Goal: Check status: Check status

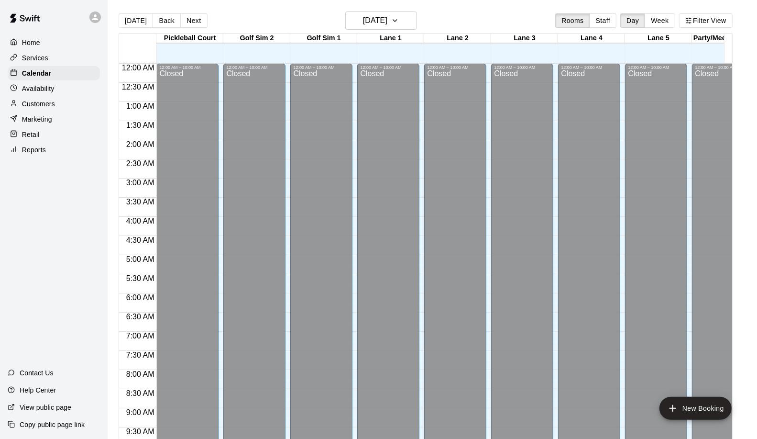
scroll to position [274, 1]
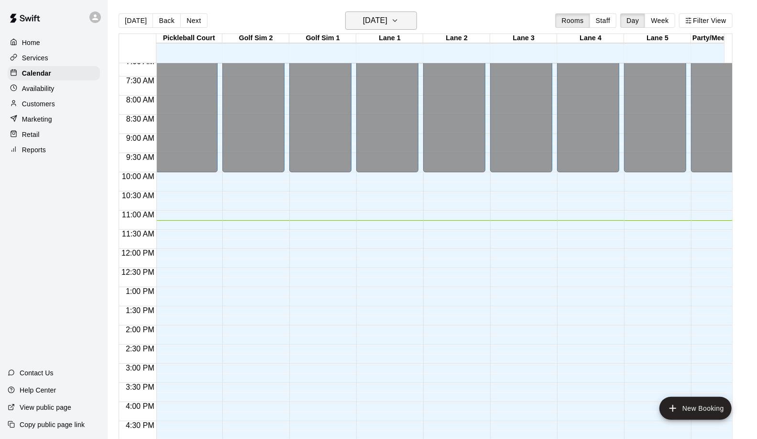
click at [387, 18] on h6 "[DATE]" at bounding box center [375, 20] width 24 height 13
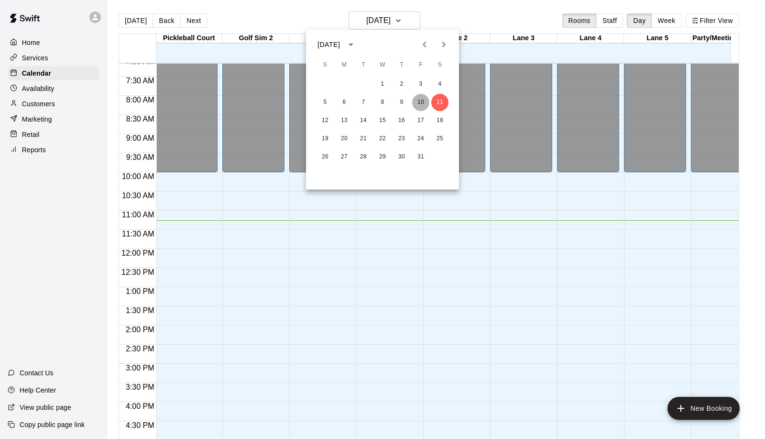
click at [427, 104] on button "10" at bounding box center [420, 102] width 17 height 17
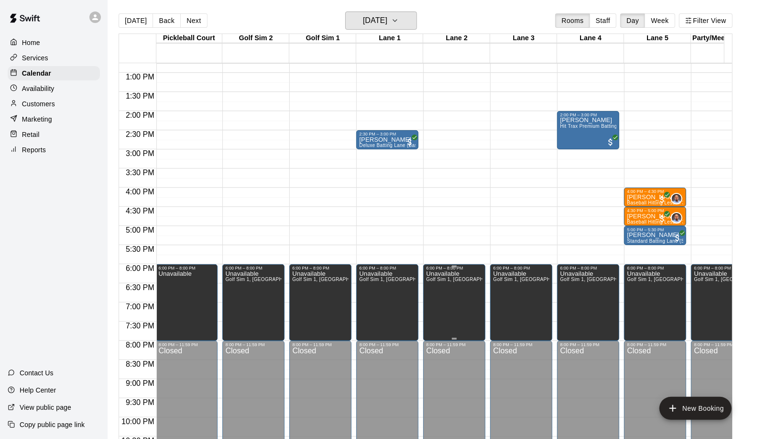
scroll to position [380, 1]
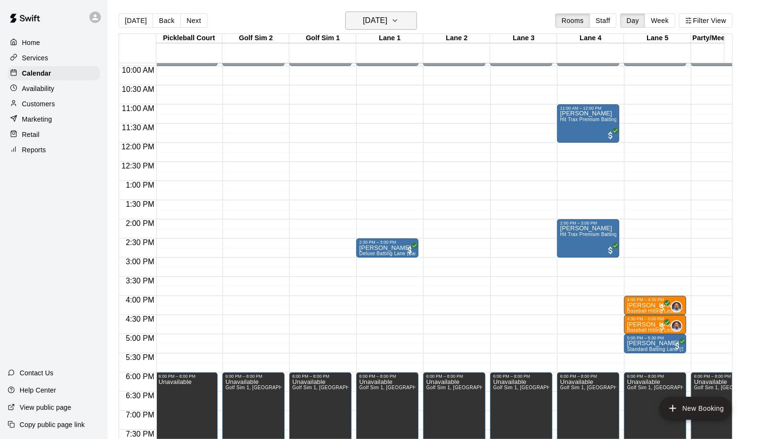
click at [379, 16] on h6 "[DATE]" at bounding box center [375, 20] width 24 height 13
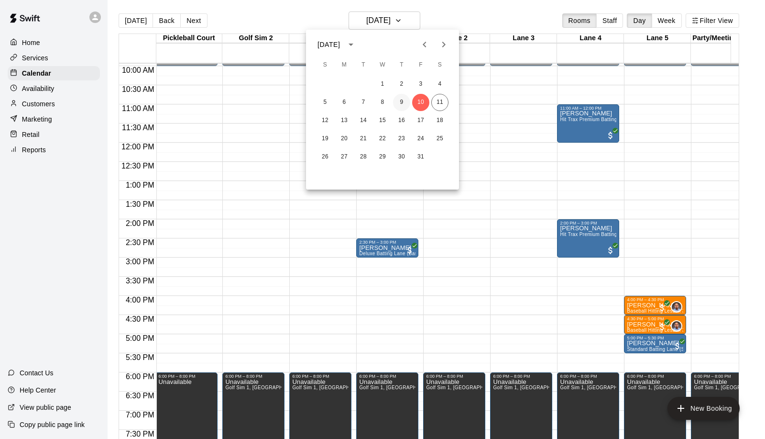
click at [397, 102] on button "9" at bounding box center [401, 102] width 17 height 17
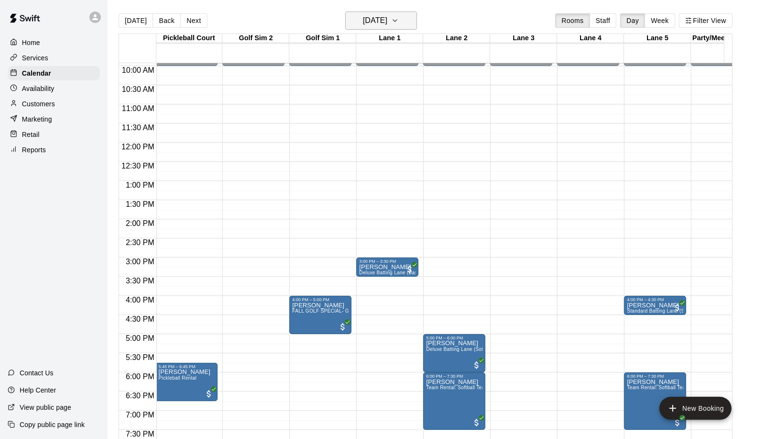
click at [380, 23] on h6 "[DATE]" at bounding box center [375, 20] width 24 height 13
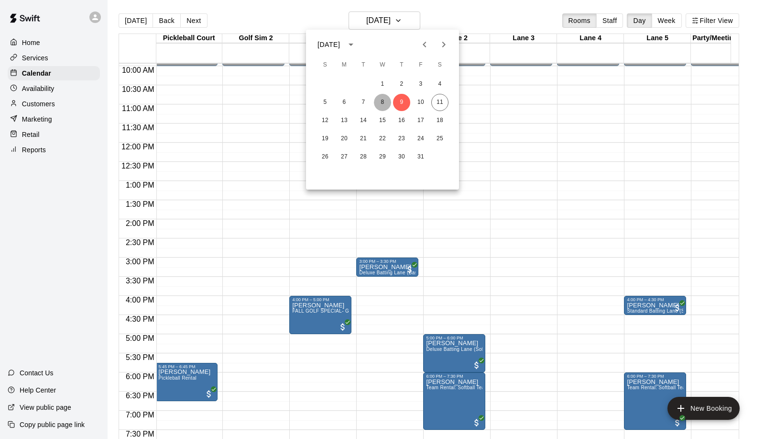
click at [386, 98] on button "8" at bounding box center [382, 102] width 17 height 17
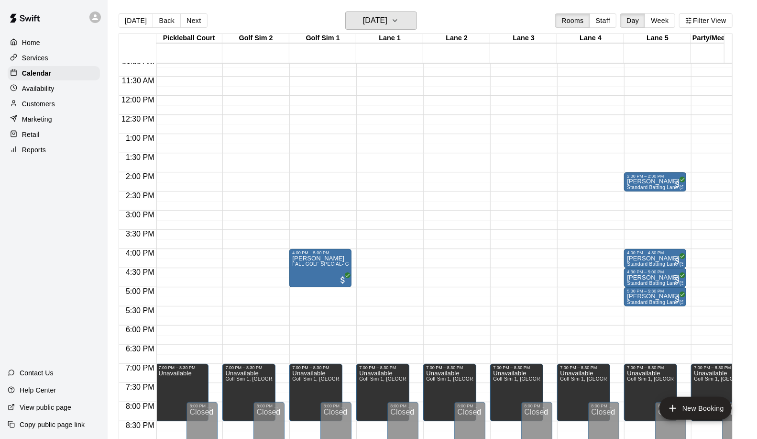
scroll to position [433, 1]
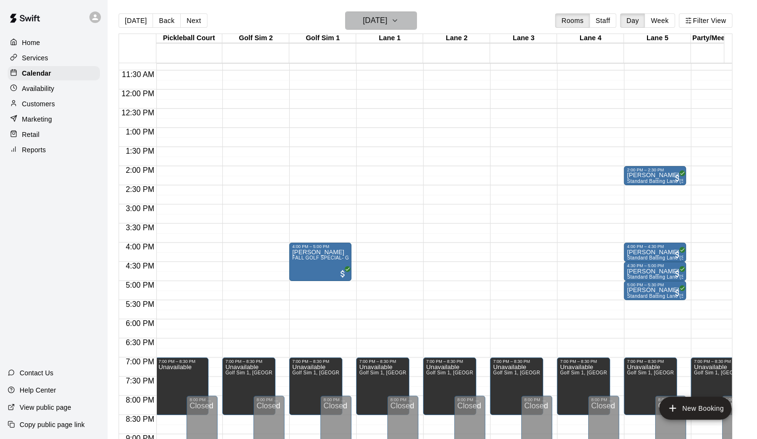
click at [386, 19] on h6 "[DATE]" at bounding box center [375, 20] width 24 height 13
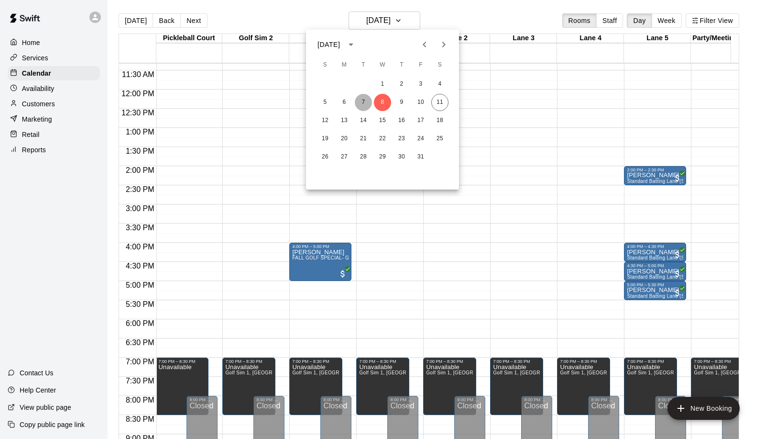
click at [362, 105] on button "7" at bounding box center [363, 102] width 17 height 17
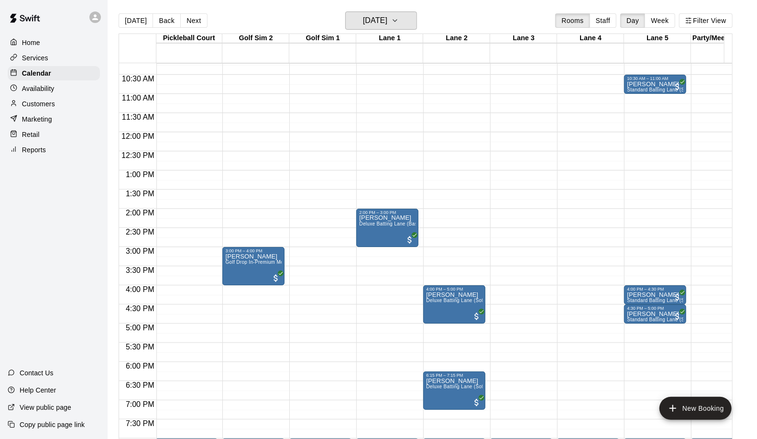
scroll to position [380, 1]
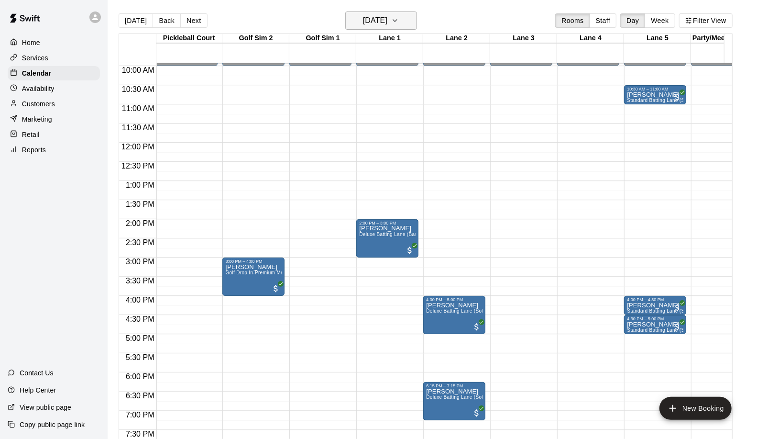
click at [381, 14] on h6 "[DATE]" at bounding box center [375, 20] width 24 height 13
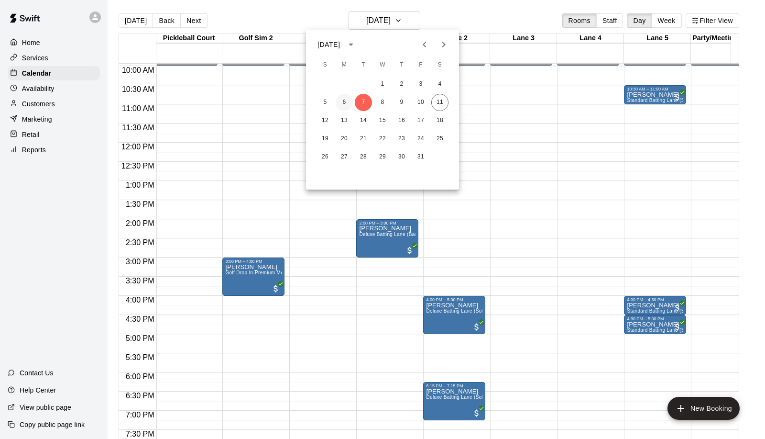
click at [350, 104] on button "6" at bounding box center [344, 102] width 17 height 17
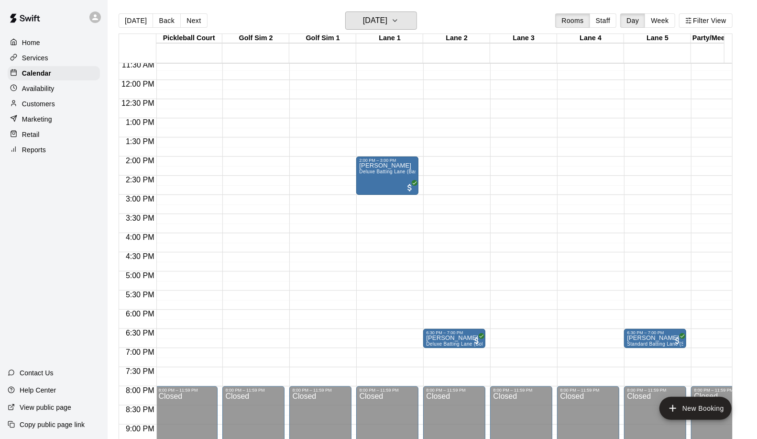
scroll to position [221, 1]
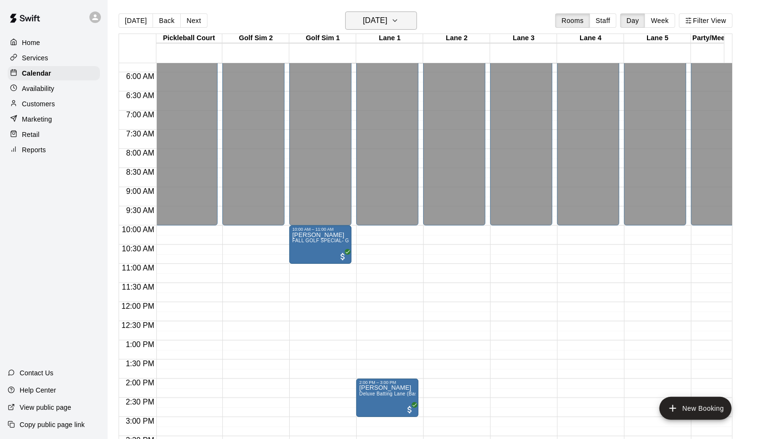
click at [364, 22] on h6 "[DATE]" at bounding box center [375, 20] width 24 height 13
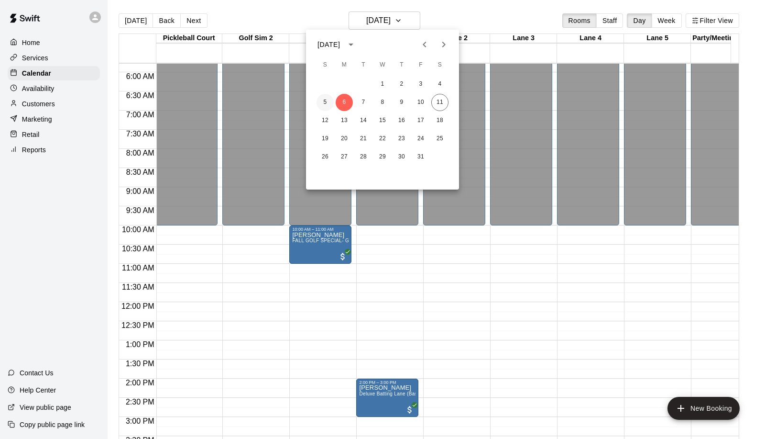
click at [325, 104] on button "5" at bounding box center [325, 102] width 17 height 17
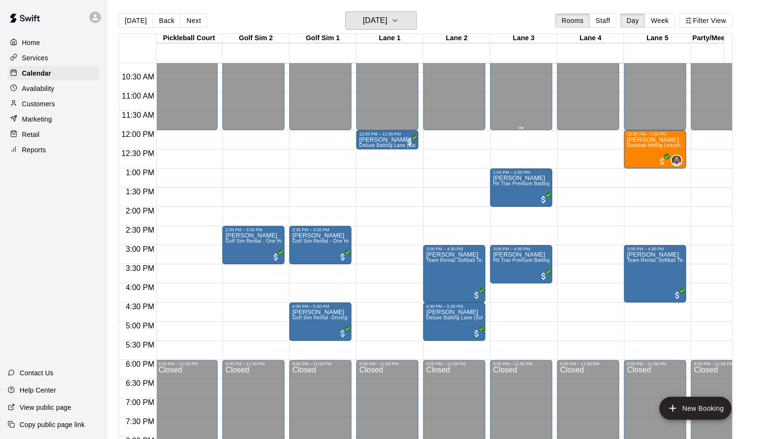
scroll to position [433, 1]
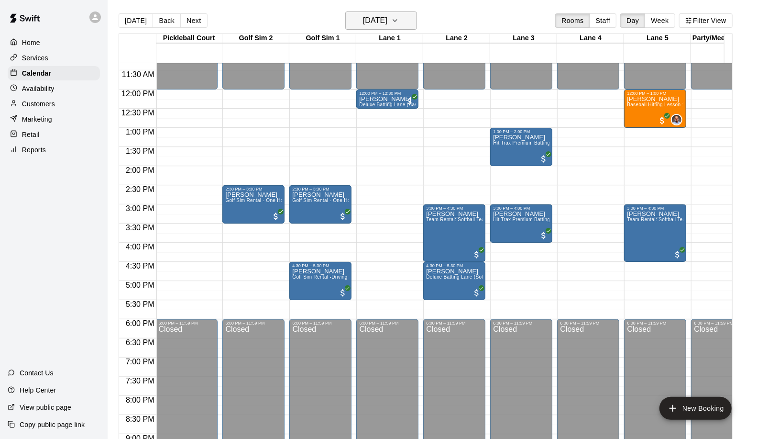
click at [371, 12] on button "[DATE]" at bounding box center [381, 20] width 72 height 18
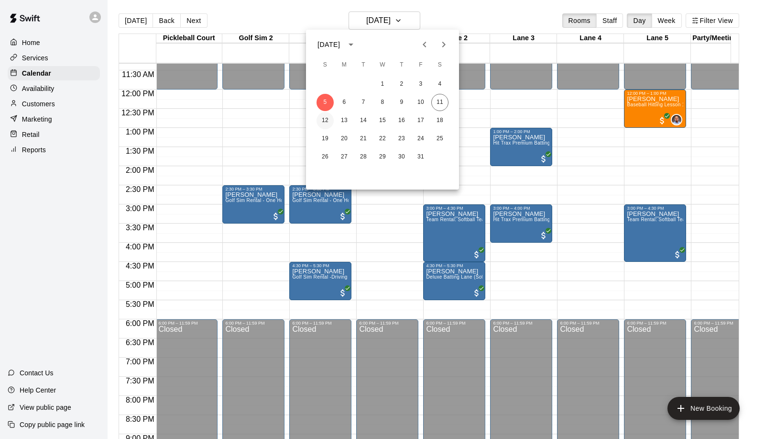
click at [324, 119] on button "12" at bounding box center [325, 120] width 17 height 17
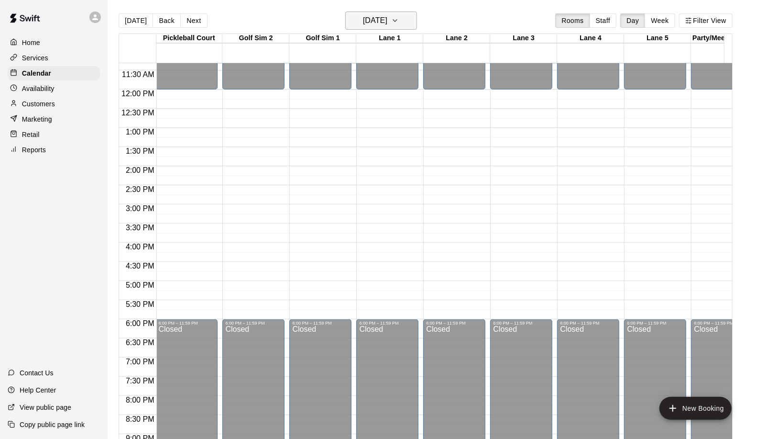
click at [370, 21] on h6 "[DATE]" at bounding box center [375, 20] width 24 height 13
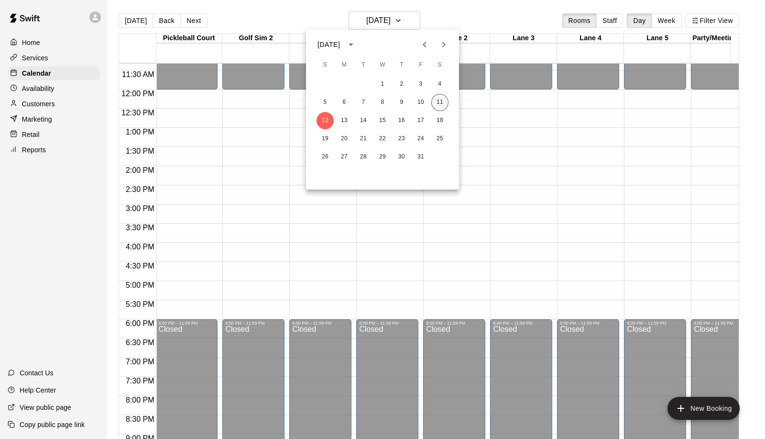
click at [434, 101] on button "11" at bounding box center [439, 102] width 17 height 17
